Goal: Information Seeking & Learning: Find specific fact

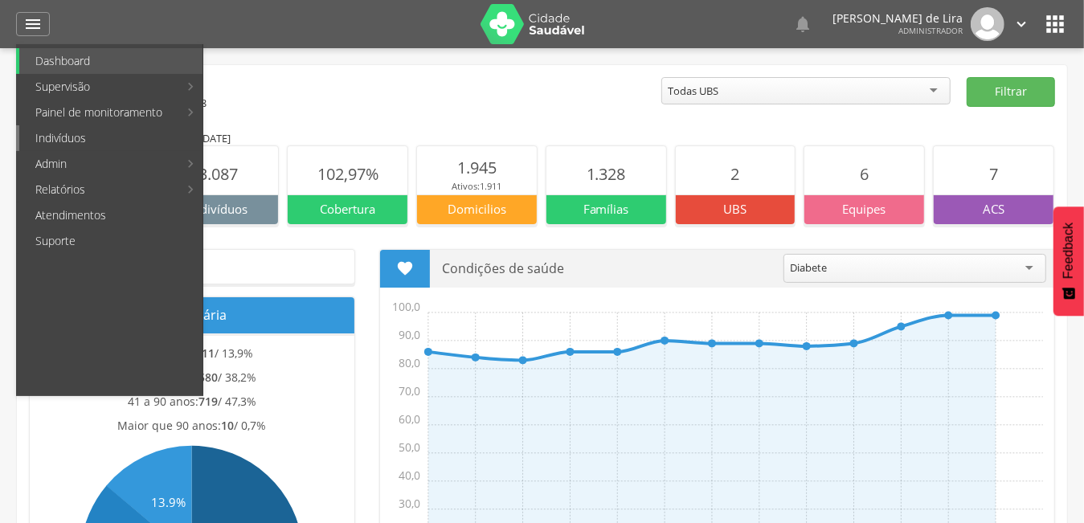
click at [75, 143] on link "Indivíduos" at bounding box center [110, 138] width 183 height 26
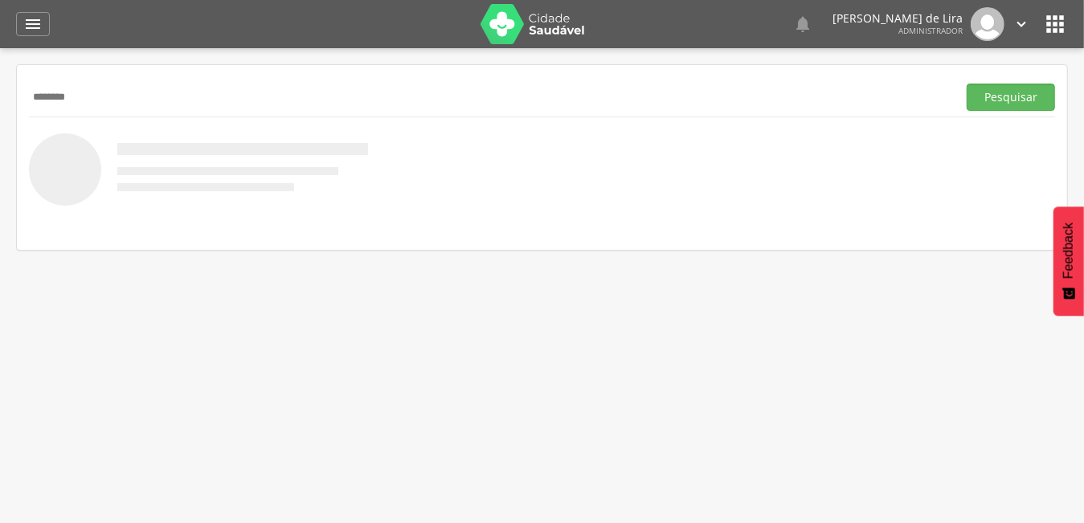
type input "********"
click at [967, 84] on button "Pesquisar" at bounding box center [1011, 97] width 88 height 27
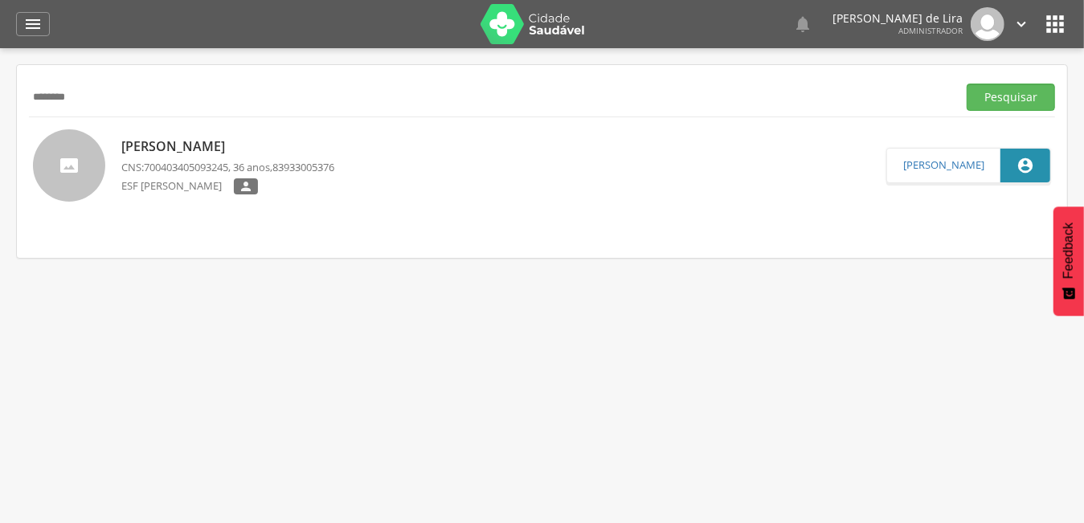
click at [229, 143] on p "[PERSON_NAME]" at bounding box center [227, 146] width 213 height 18
type input "**********"
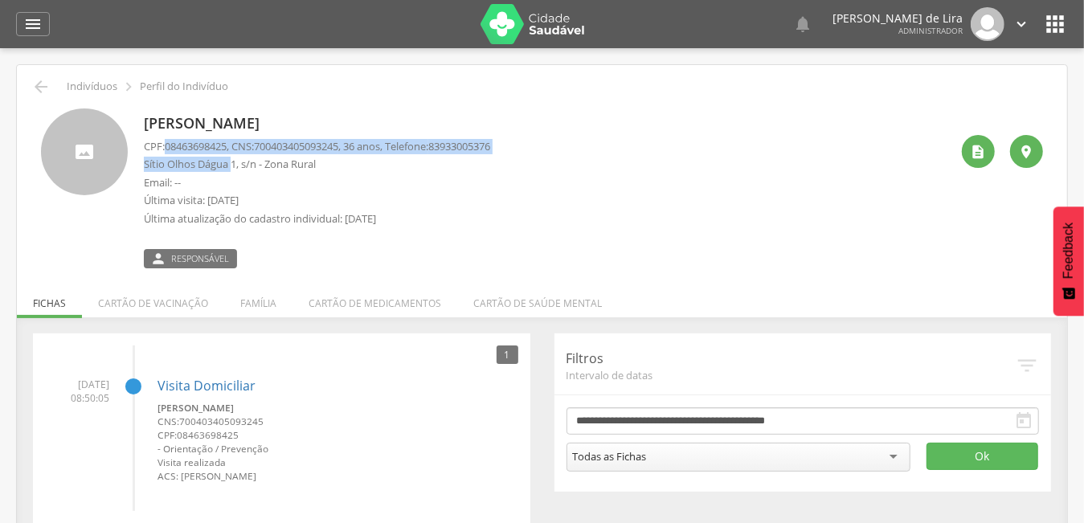
drag, startPoint x: 173, startPoint y: 145, endPoint x: 231, endPoint y: 162, distance: 61.1
click at [231, 162] on div "CPF: 08463698425 , CNS: [PHONE_NUMBER] , 36 anos, Telefone: 83933005376 Sítio O…" at bounding box center [317, 187] width 346 height 96
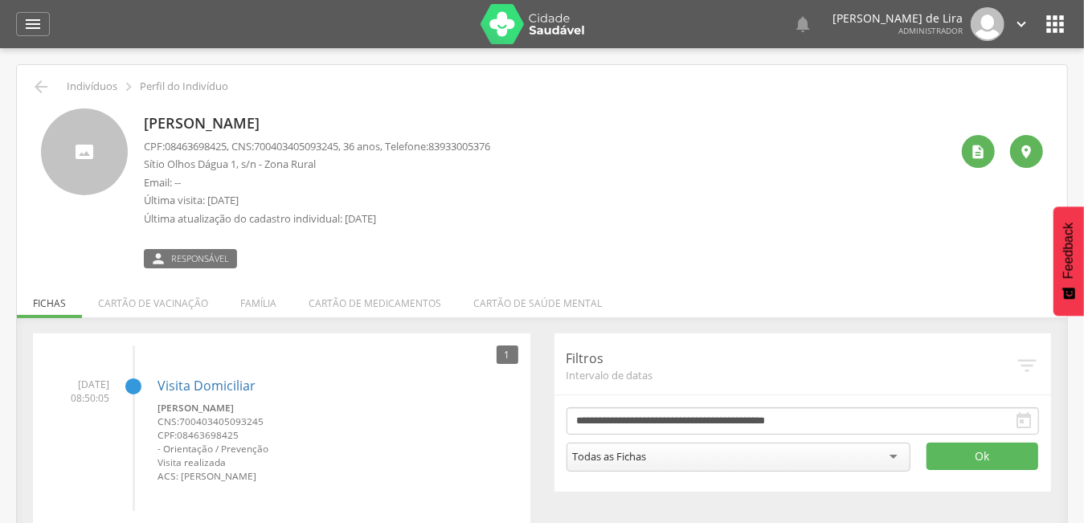
drag, startPoint x: 231, startPoint y: 162, endPoint x: 276, endPoint y: 218, distance: 71.6
click at [276, 218] on p "Última atualização do cadastro individual: [DATE]" at bounding box center [317, 218] width 346 height 15
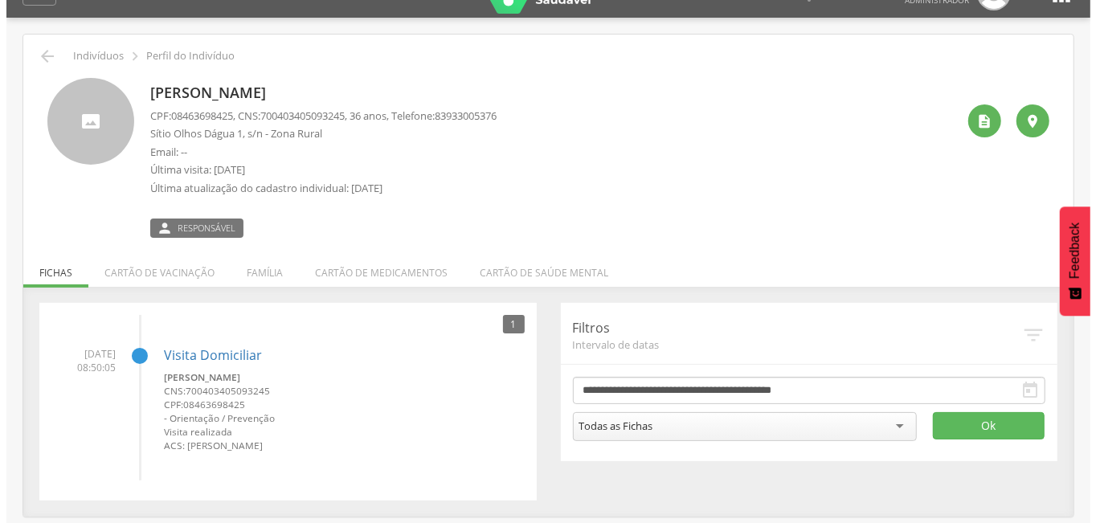
scroll to position [48, 0]
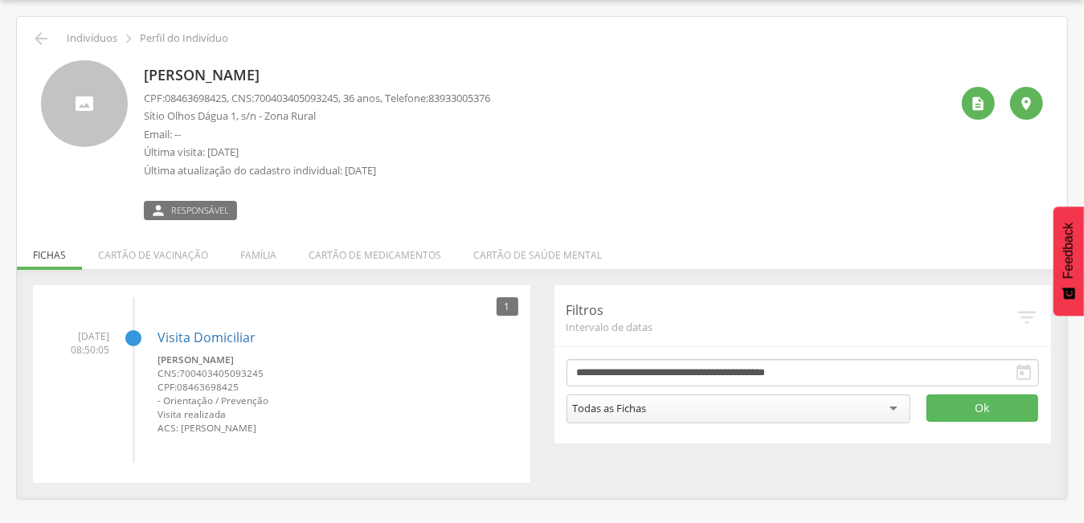
click at [197, 213] on span "Responsável" at bounding box center [200, 210] width 58 height 13
click at [182, 222] on div " Indivíduos  Perfil do Indivíduo [PERSON_NAME] CPF: 08463698425 , CNS: [PHONE…" at bounding box center [542, 258] width 1050 height 482
click at [985, 103] on icon "" at bounding box center [979, 104] width 16 height 16
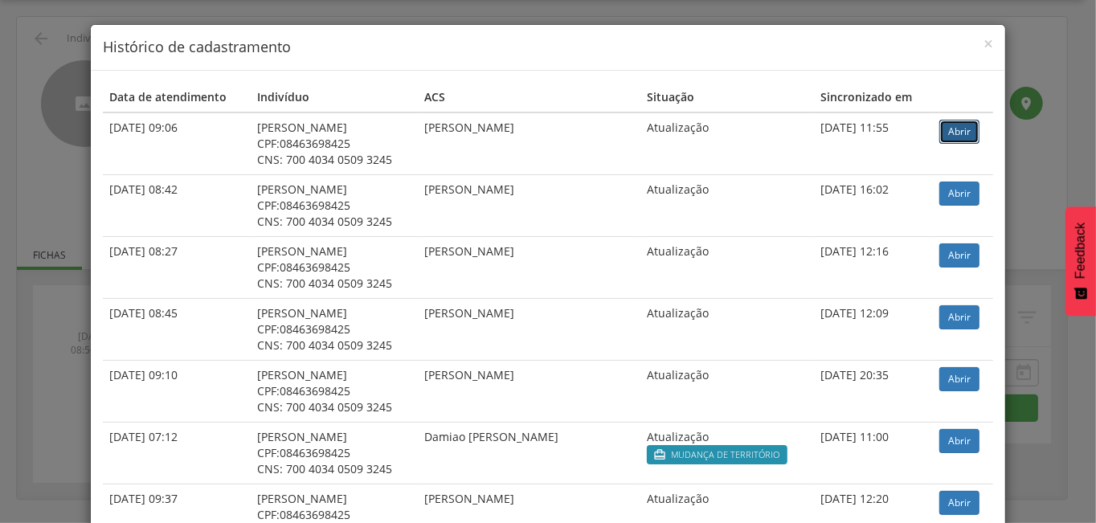
click at [949, 131] on link "Abrir" at bounding box center [960, 132] width 40 height 24
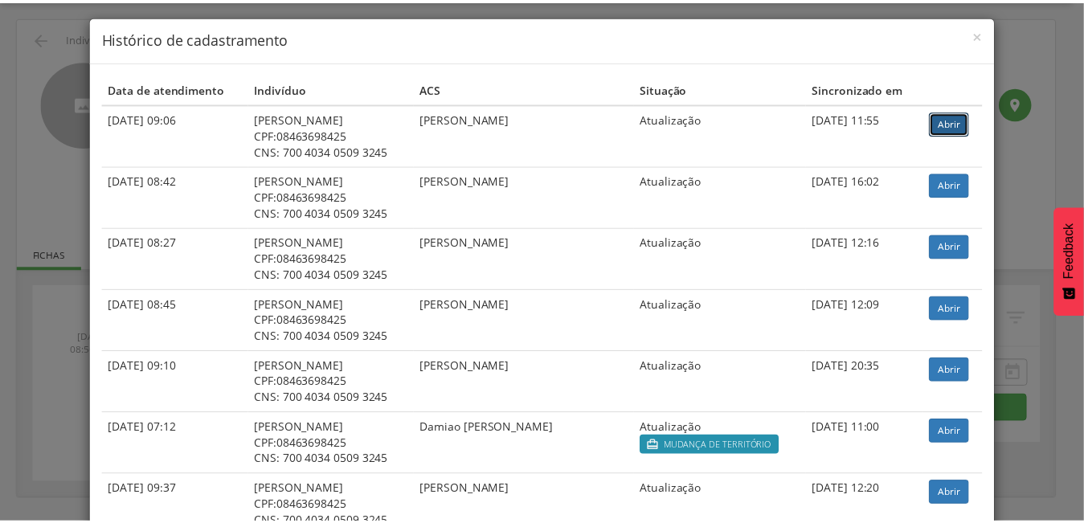
scroll to position [0, 0]
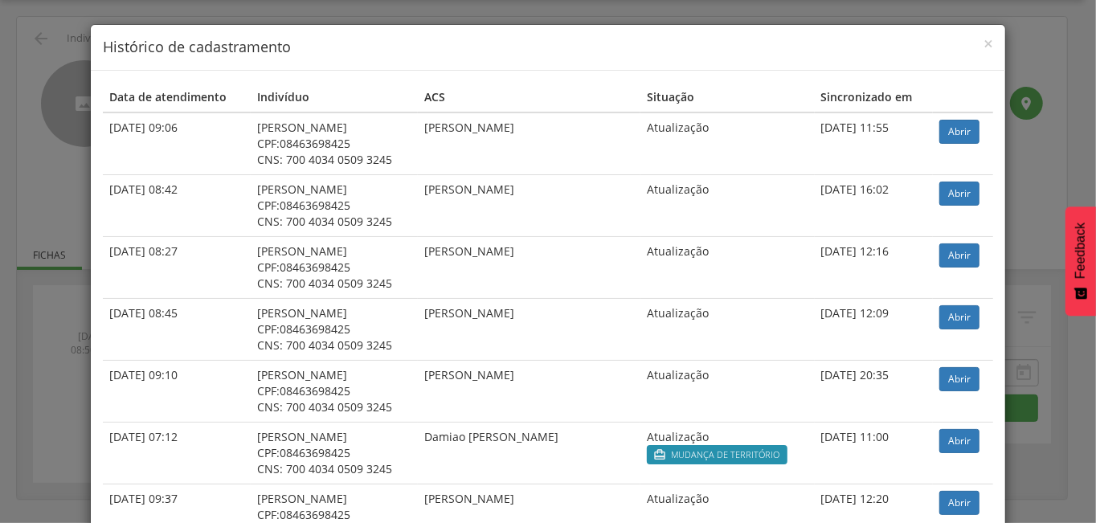
click at [73, 44] on div "× Histórico de cadastramento Data de atendimento Indivíduo ACS Situação Sincron…" at bounding box center [548, 261] width 1096 height 523
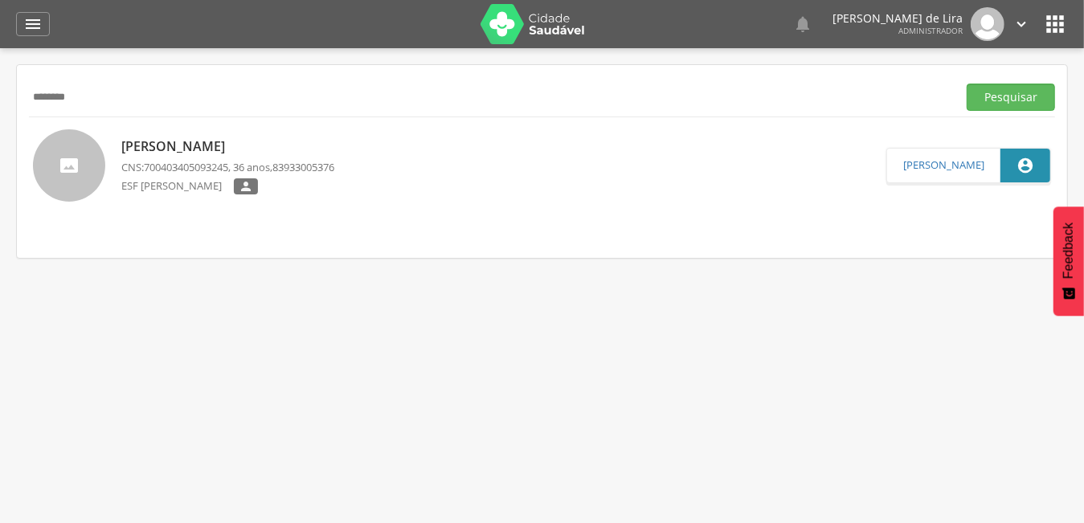
click at [31, 27] on icon "" at bounding box center [32, 23] width 19 height 19
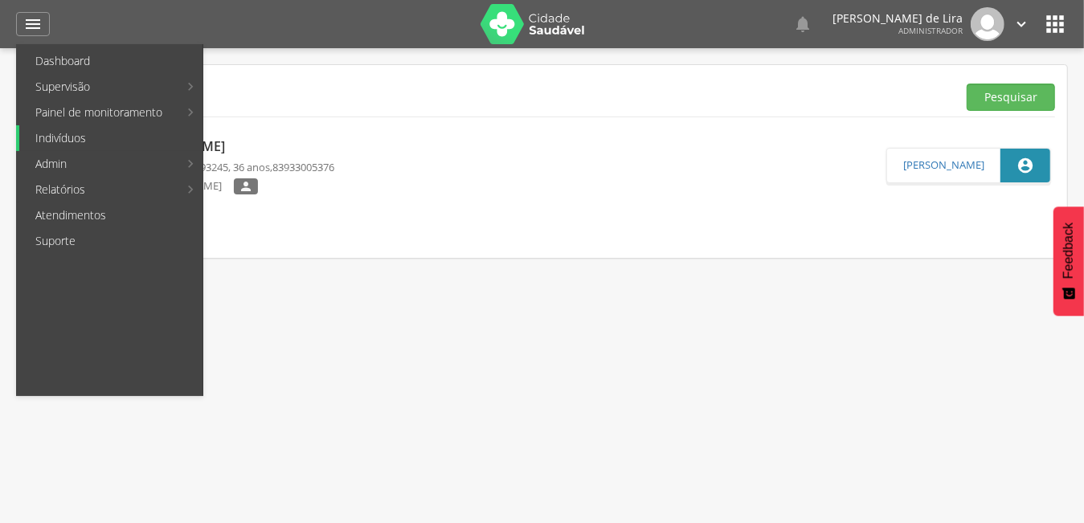
click at [119, 140] on link "Indivíduos" at bounding box center [110, 138] width 183 height 26
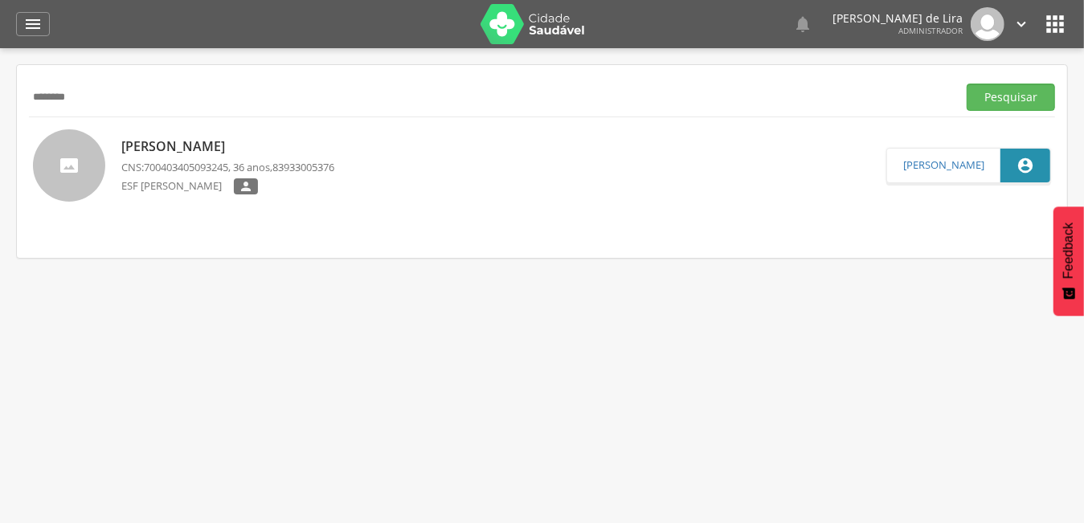
click at [31, 37] on div " Dashboard Supervisão Produtividade Mapa da cidade Mapa de cobertura Ranking A…" at bounding box center [542, 24] width 1052 height 48
click at [31, 23] on icon "" at bounding box center [32, 23] width 19 height 19
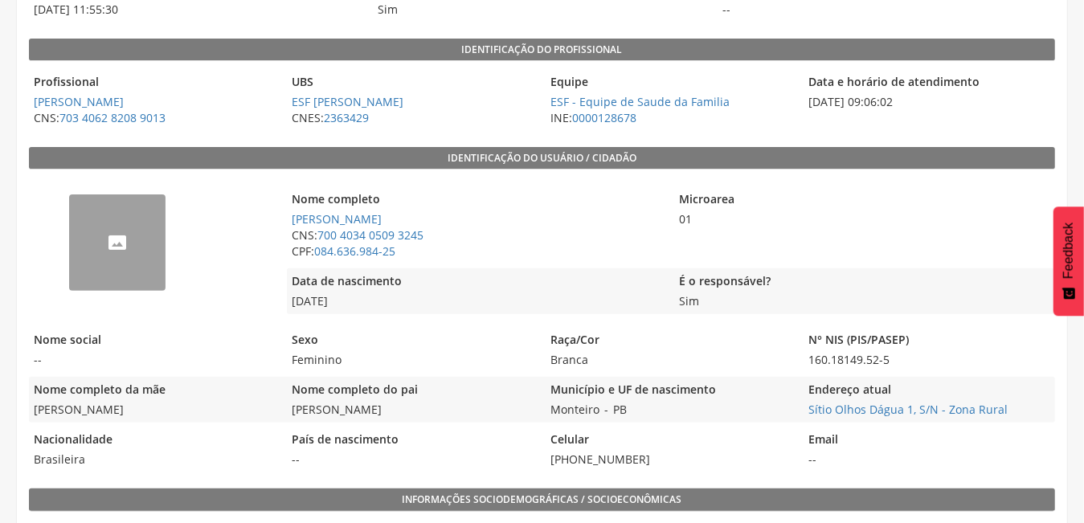
scroll to position [200, 0]
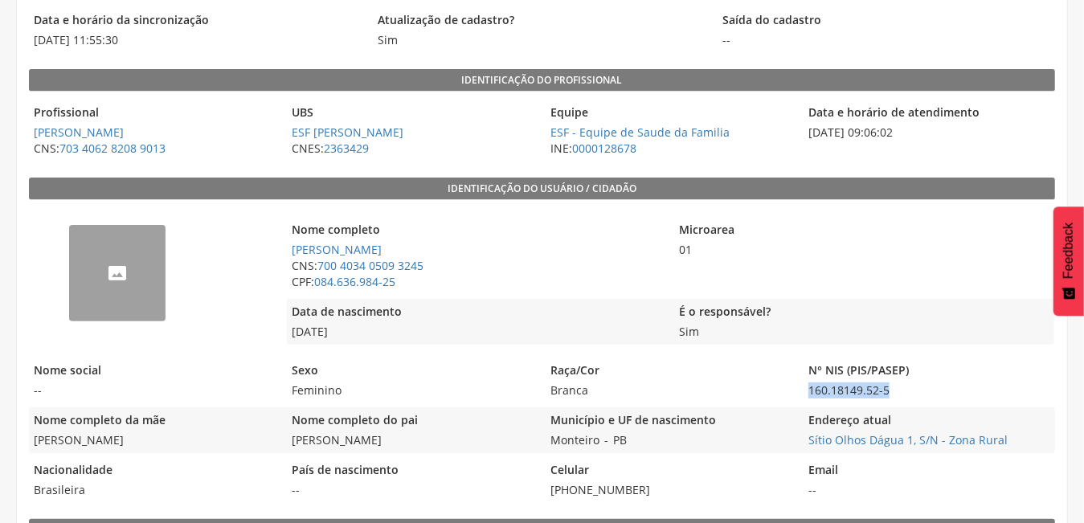
drag, startPoint x: 809, startPoint y: 385, endPoint x: 903, endPoint y: 396, distance: 93.9
click at [903, 396] on span "160.18149.52-5" at bounding box center [929, 391] width 250 height 16
copy span "160.18149.52-5"
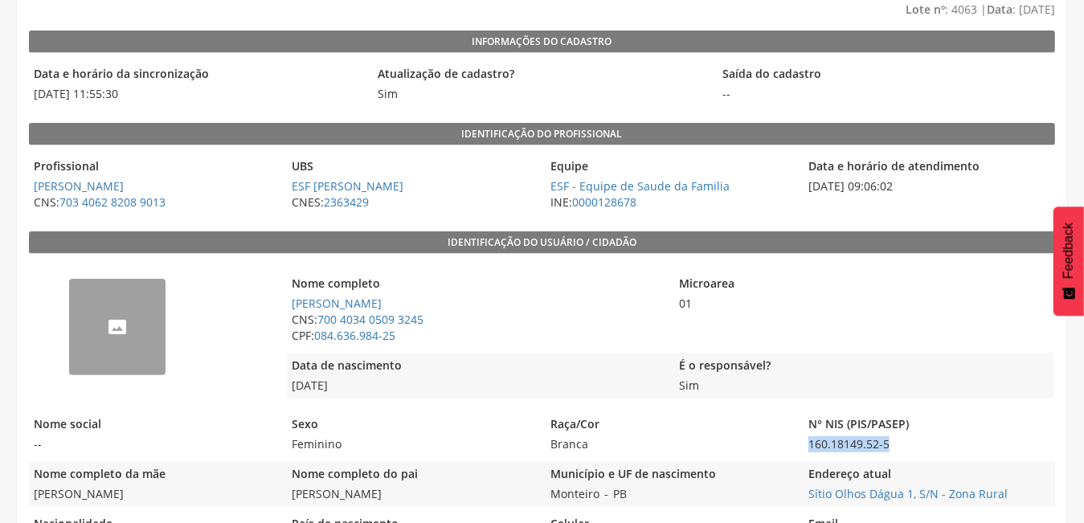
scroll to position [120, 0]
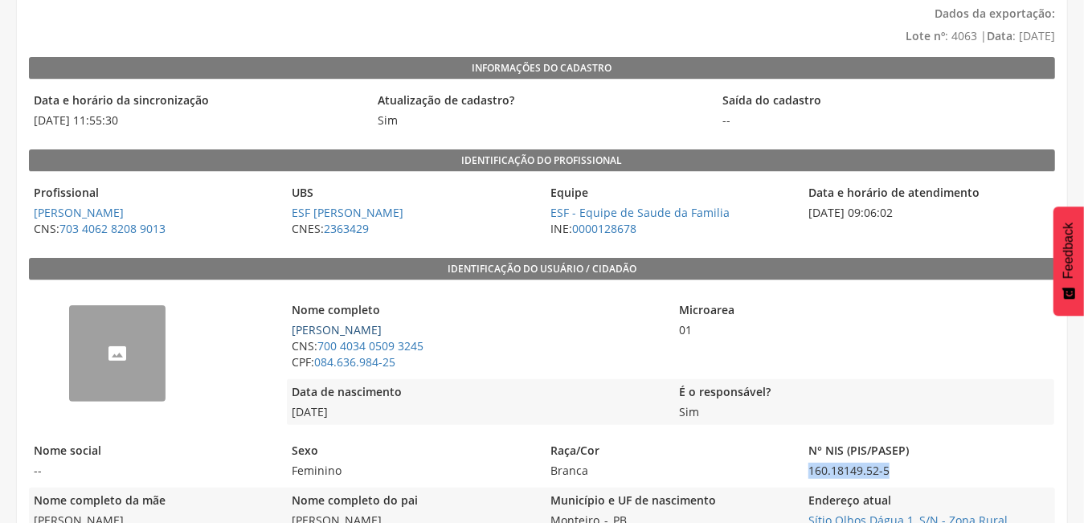
drag, startPoint x: 289, startPoint y: 324, endPoint x: 430, endPoint y: 330, distance: 141.6
click at [430, 330] on span "[PERSON_NAME]" at bounding box center [476, 330] width 379 height 16
copy link "[PERSON_NAME]"
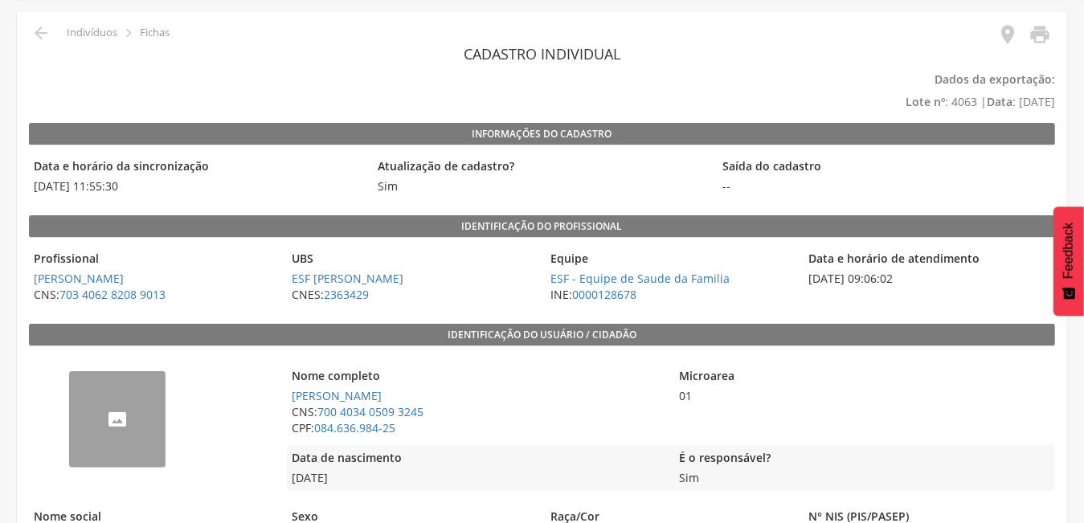
scroll to position [0, 0]
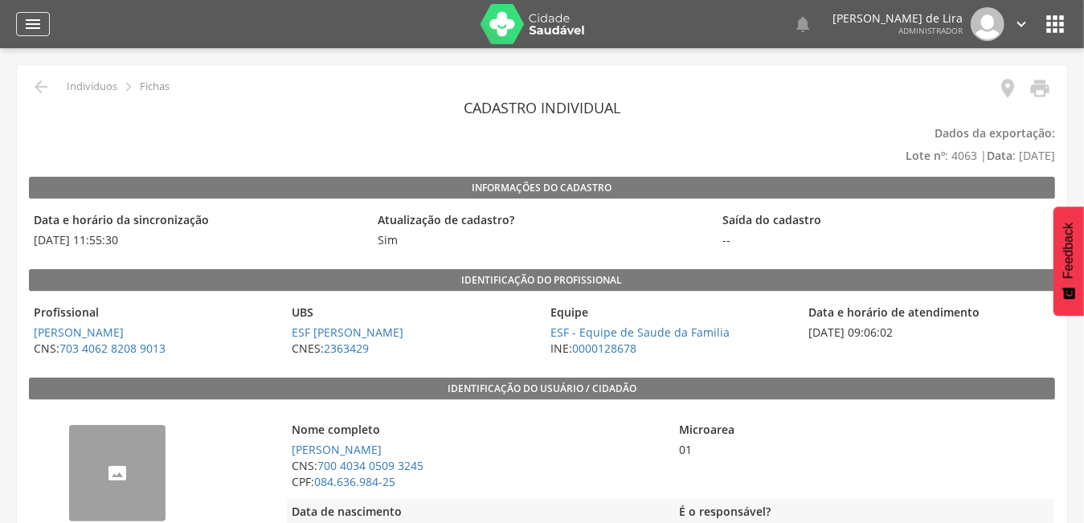
click at [30, 23] on icon "" at bounding box center [32, 23] width 19 height 19
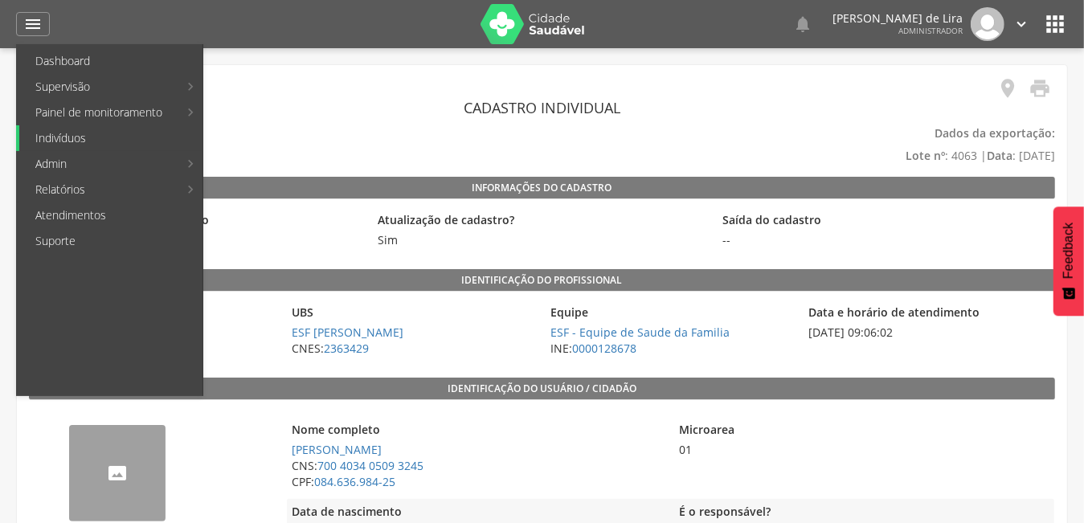
click at [55, 139] on link "Indivíduos" at bounding box center [110, 138] width 183 height 26
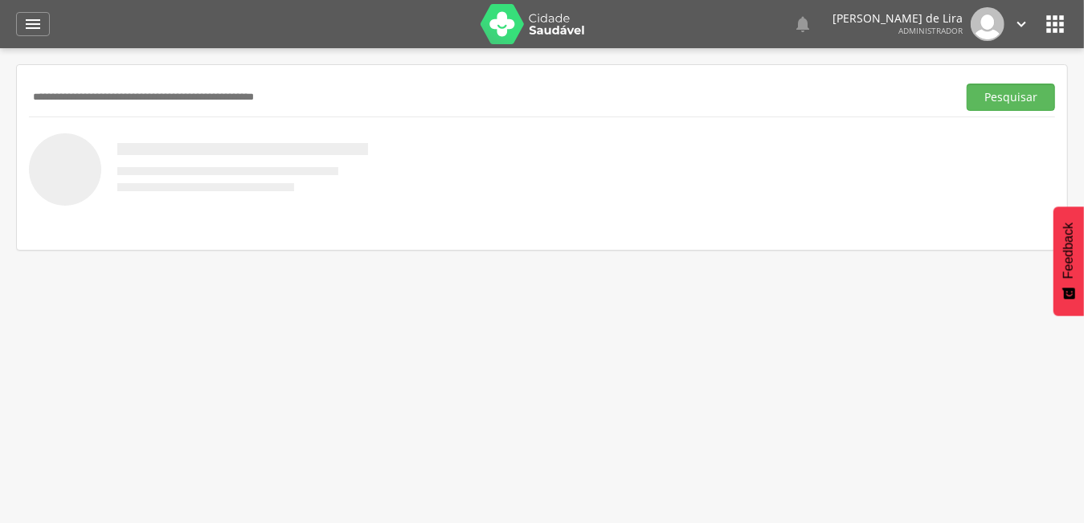
paste input "**********"
click at [1018, 109] on button "Pesquisar" at bounding box center [1011, 97] width 88 height 27
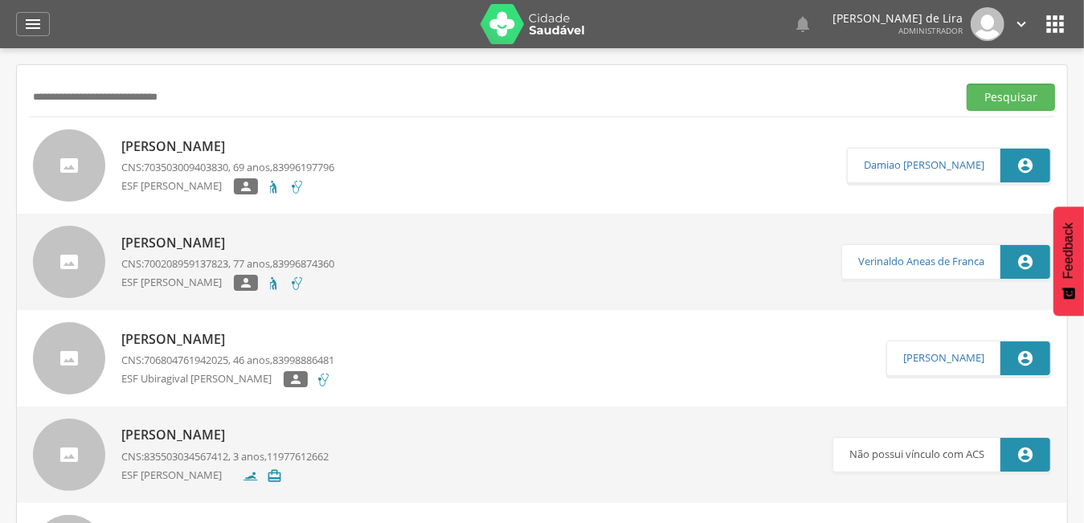
drag, startPoint x: 169, startPoint y: 95, endPoint x: -2, endPoint y: 84, distance: 171.6
click at [0, 84] on html " Dashboard Supervisão Produtividade Mapa da cidade Mapa de cobertura Ranking A…" at bounding box center [542, 261] width 1084 height 523
drag, startPoint x: 17, startPoint y: 83, endPoint x: 33, endPoint y: 93, distance: 19.2
click at [49, 109] on input "*" at bounding box center [490, 97] width 922 height 27
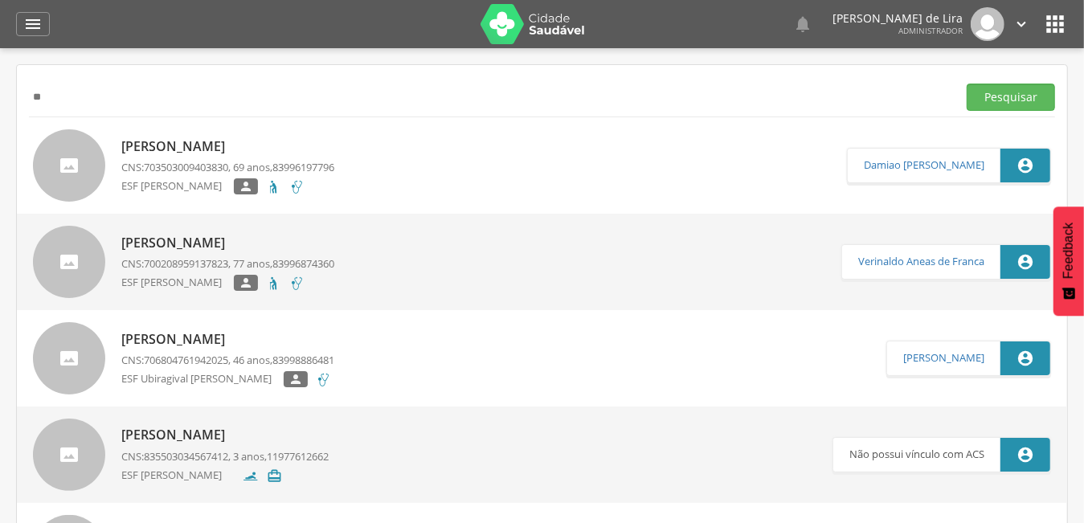
type input "*"
paste input "**********"
type input "**********"
click at [967, 84] on button "Pesquisar" at bounding box center [1011, 97] width 88 height 27
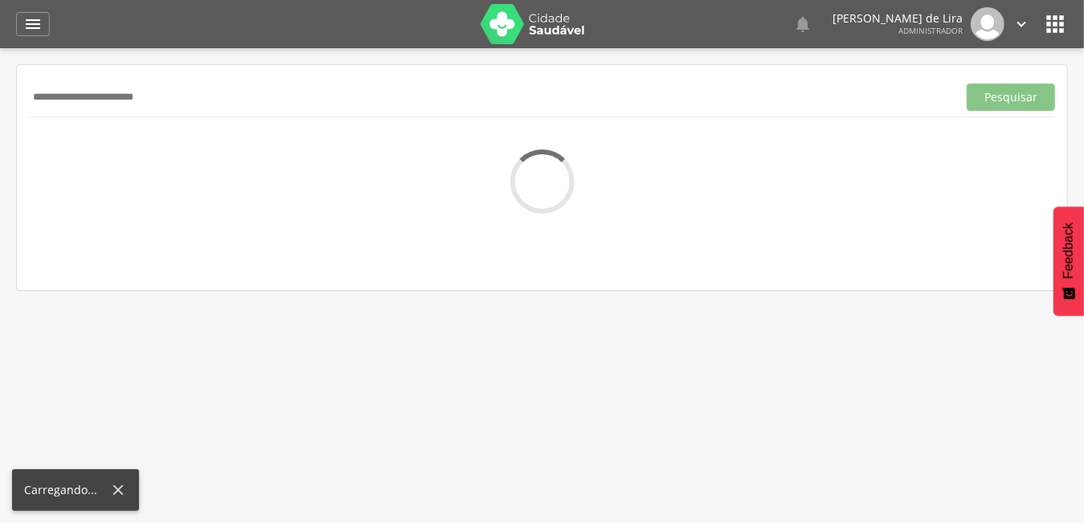
click at [711, 290] on div "**********" at bounding box center [542, 177] width 1052 height 227
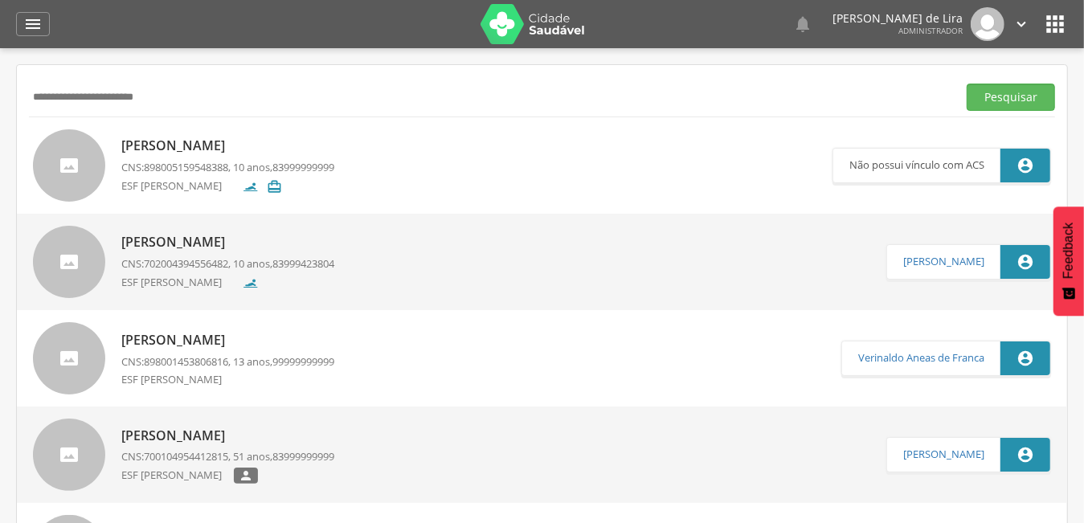
click at [171, 149] on p "Luisa Rodrigues Alcantara" at bounding box center [227, 146] width 213 height 18
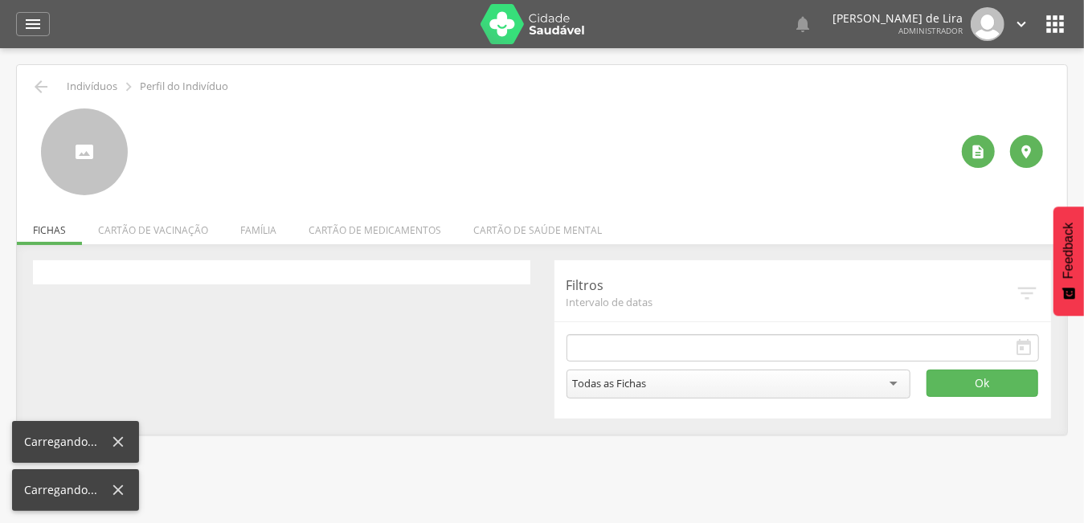
type input "**********"
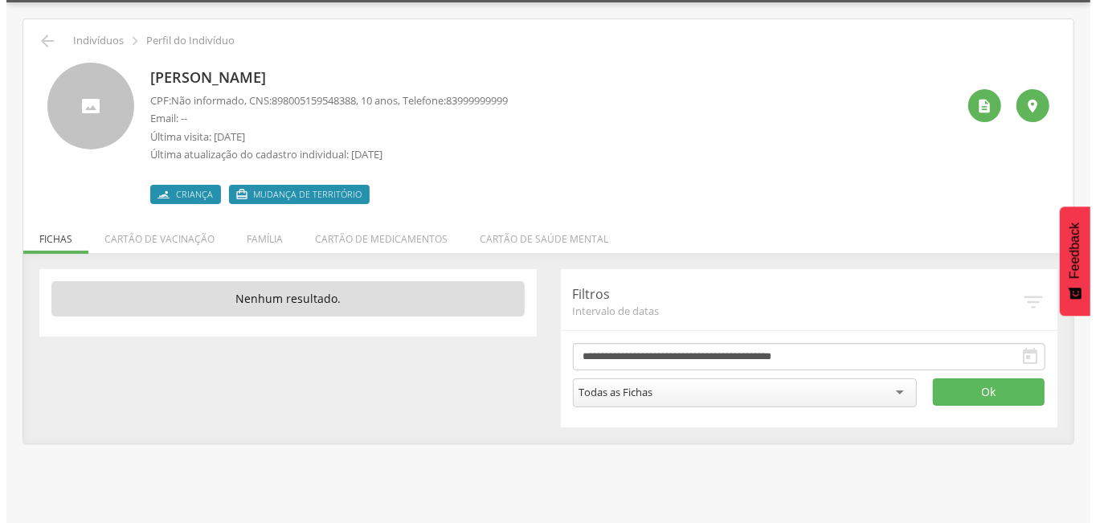
scroll to position [48, 0]
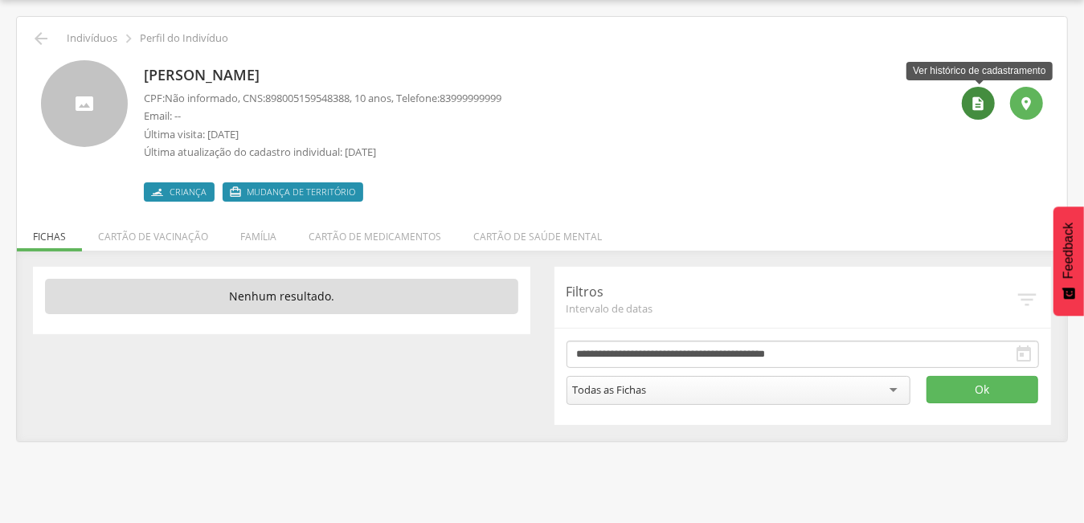
click at [967, 101] on div "" at bounding box center [978, 103] width 33 height 33
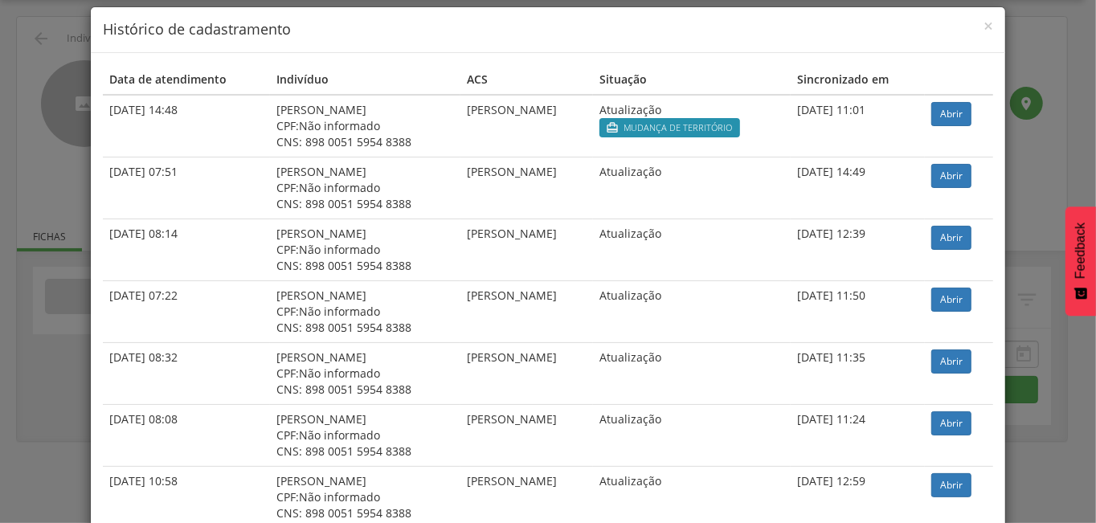
scroll to position [0, 0]
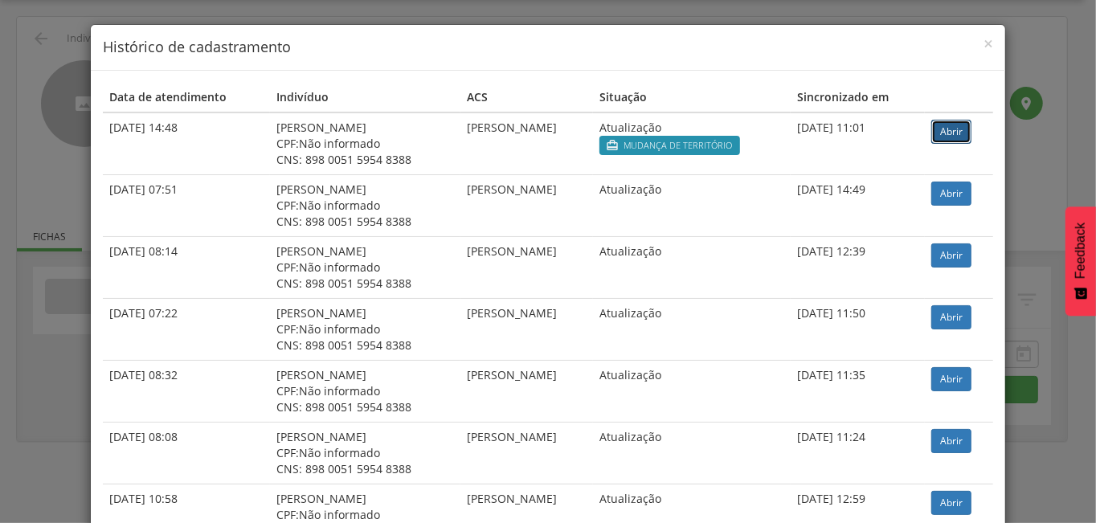
click at [959, 129] on link "Abrir" at bounding box center [952, 132] width 40 height 24
